Goal: Find specific page/section: Find specific page/section

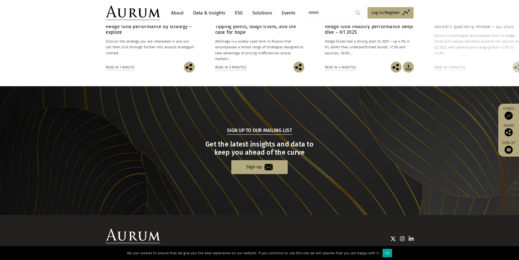
scroll to position [502, 0]
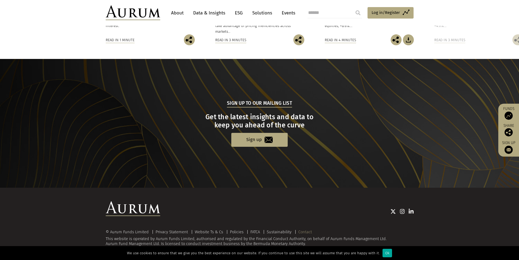
click at [303, 233] on link "Contact" at bounding box center [305, 231] width 14 height 5
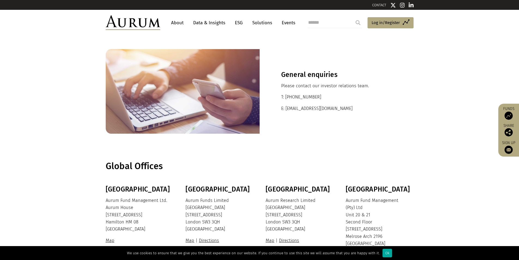
click at [179, 24] on link "About" at bounding box center [177, 23] width 18 height 10
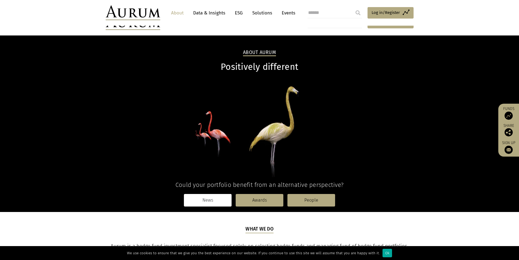
scroll to position [109, 0]
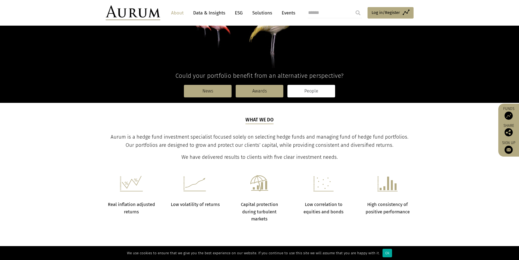
click at [313, 94] on link "People" at bounding box center [312, 91] width 48 height 13
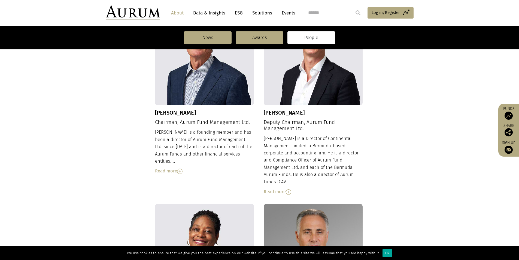
scroll to position [164, 0]
